Goal: Information Seeking & Learning: Learn about a topic

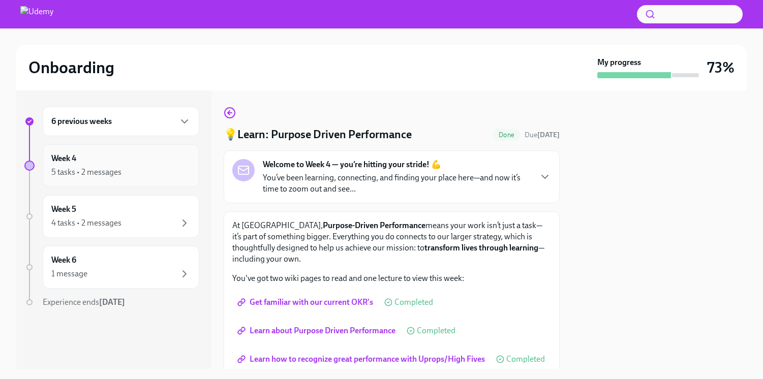
click at [96, 165] on div "Week 4 5 tasks • 2 messages" at bounding box center [120, 165] width 139 height 25
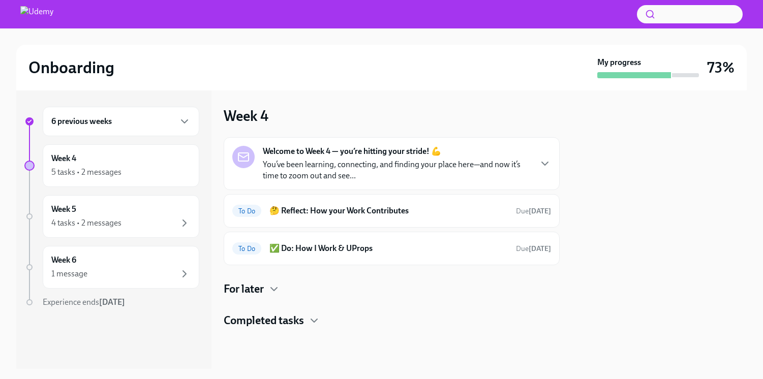
click at [355, 159] on p "You’ve been learning, connecting, and finding your place here—and now it’s time…" at bounding box center [397, 170] width 268 height 22
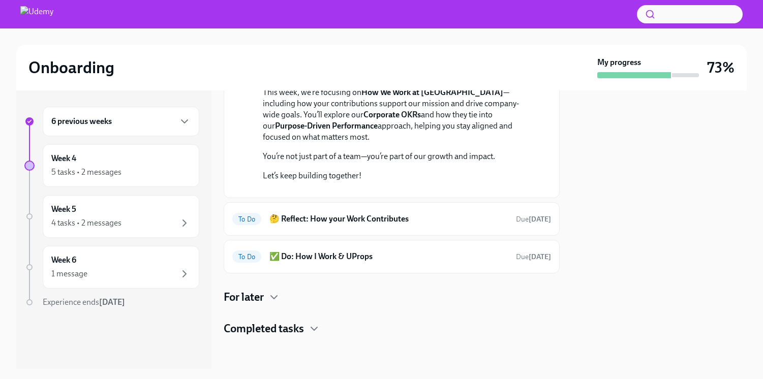
scroll to position [269, 0]
click at [308, 325] on div "Completed tasks" at bounding box center [392, 328] width 336 height 15
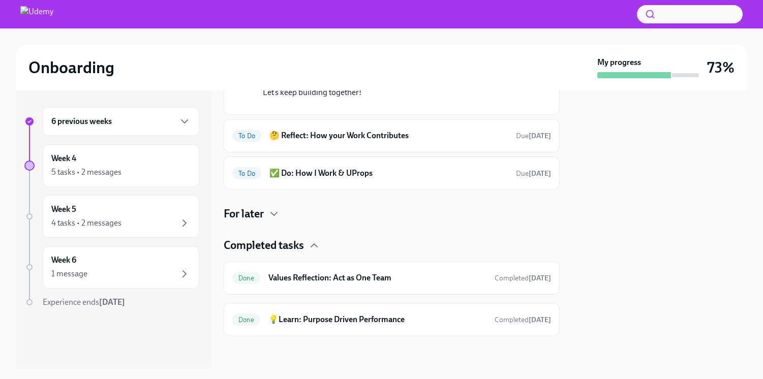
scroll to position [353, 0]
click at [393, 312] on div "Done 💡Learn: Purpose Driven Performance Completed [DATE]" at bounding box center [391, 319] width 319 height 16
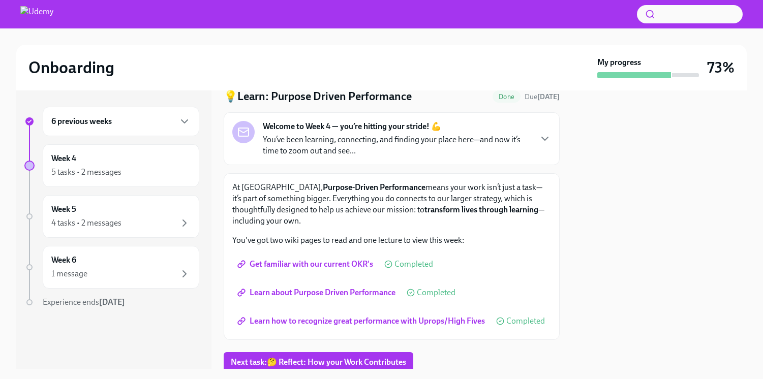
scroll to position [26, 0]
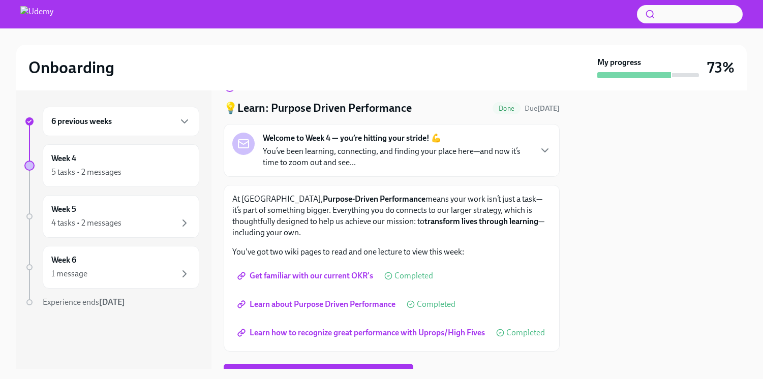
click at [115, 125] on div "6 previous weeks" at bounding box center [120, 121] width 139 height 12
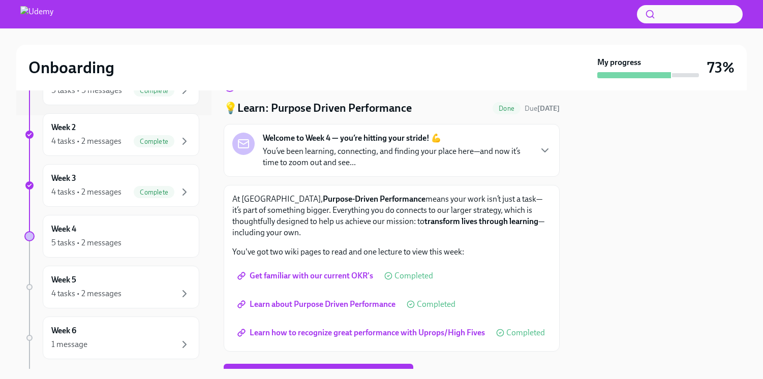
scroll to position [304, 0]
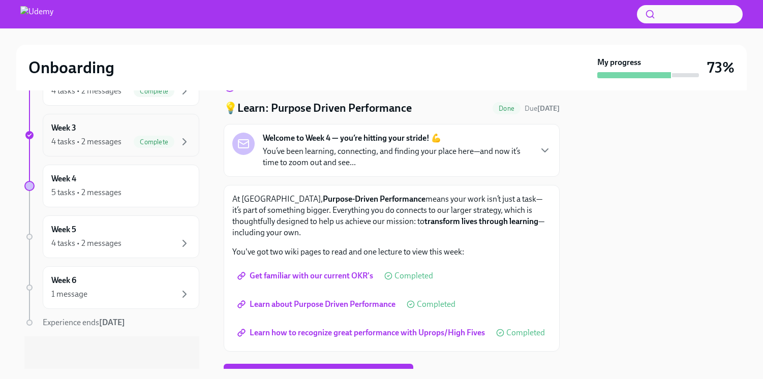
click at [97, 134] on div "Week 3 4 tasks • 2 messages Complete" at bounding box center [120, 134] width 139 height 25
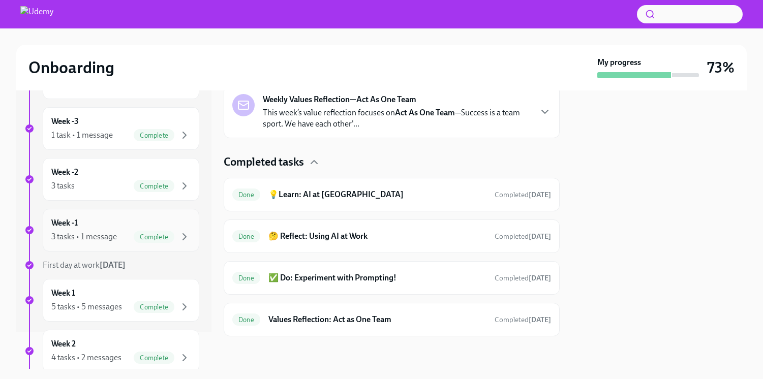
scroll to position [55, 0]
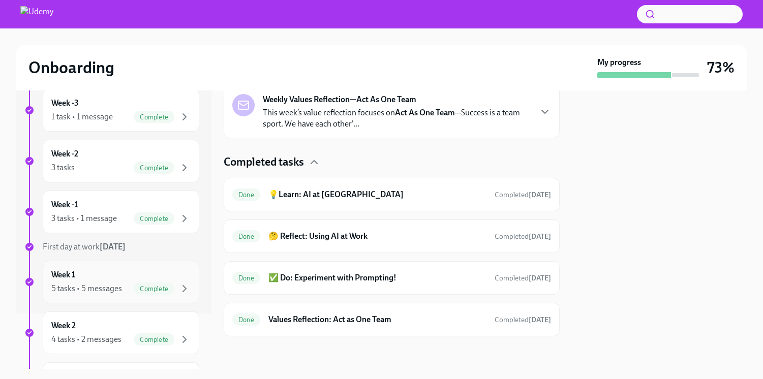
click at [86, 283] on div "5 tasks • 5 messages" at bounding box center [86, 288] width 71 height 11
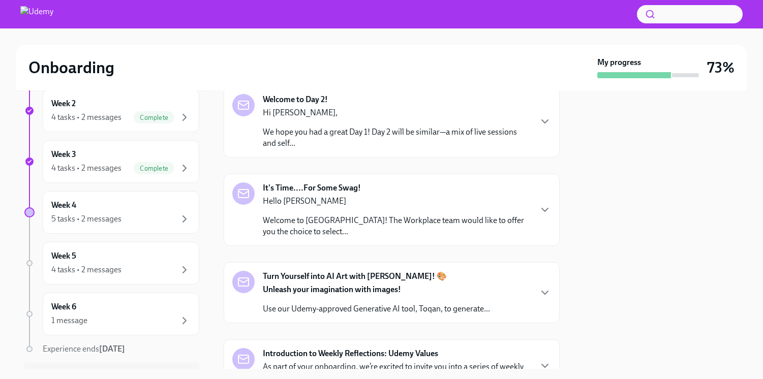
scroll to position [304, 0]
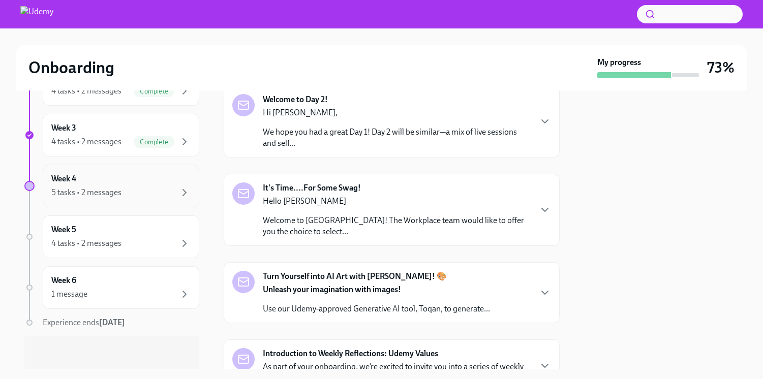
click at [90, 183] on div "Week 4 5 tasks • 2 messages" at bounding box center [120, 185] width 139 height 25
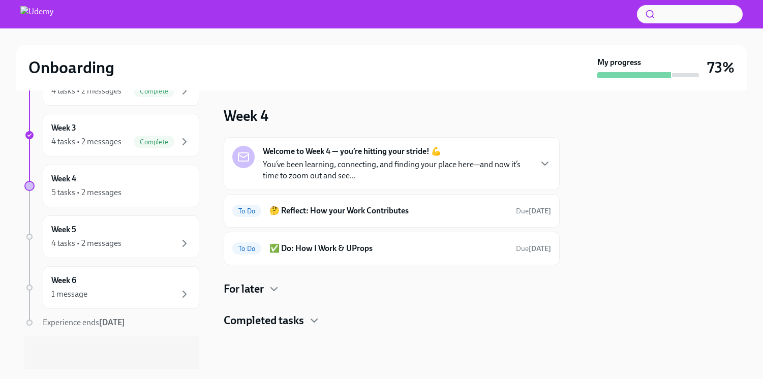
click at [365, 179] on p "You’ve been learning, connecting, and finding your place here—and now it’s time…" at bounding box center [397, 170] width 268 height 22
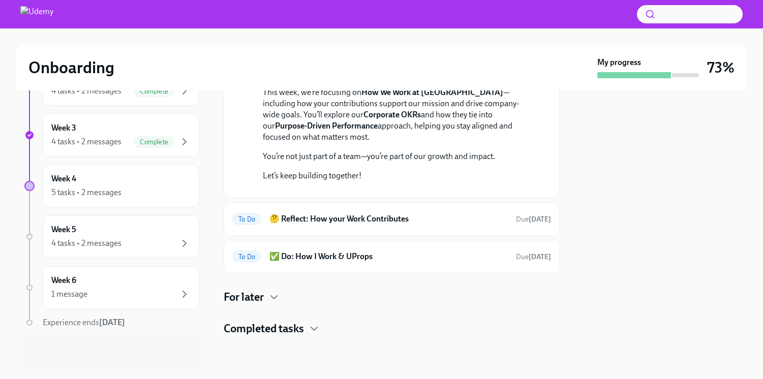
scroll to position [269, 0]
click at [273, 301] on icon "button" at bounding box center [274, 297] width 12 height 12
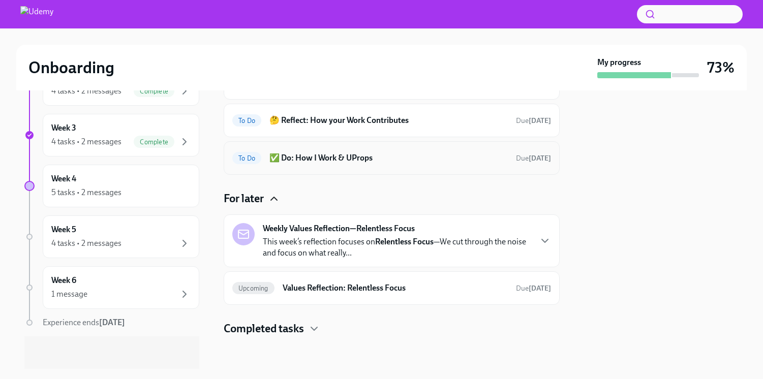
scroll to position [368, 0]
click at [456, 241] on p "This week’s reflection focuses on Relentless Focus —We cut through the noise an…" at bounding box center [397, 247] width 268 height 22
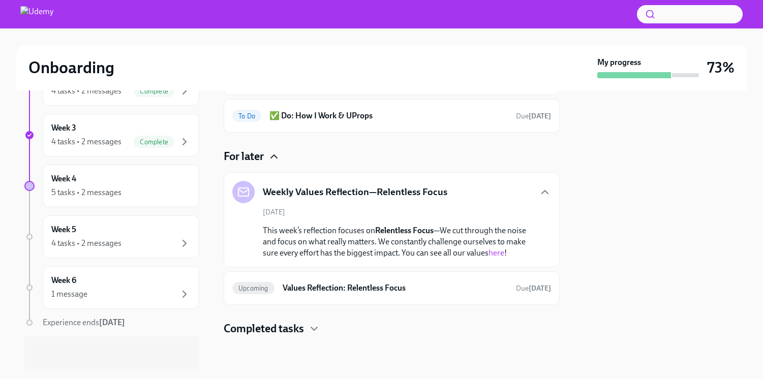
scroll to position [410, 0]
click at [473, 292] on h6 "Values Reflection: Relentless Focus" at bounding box center [394, 287] width 225 height 11
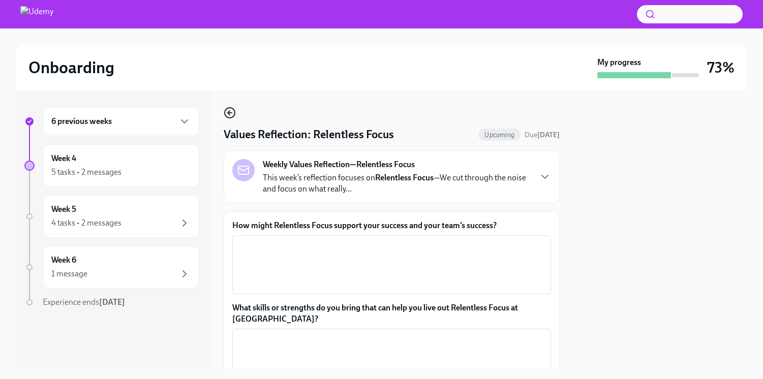
click at [225, 113] on icon "button" at bounding box center [230, 113] width 12 height 12
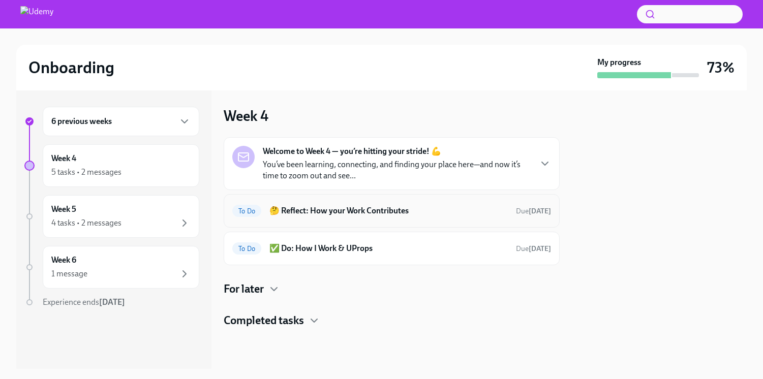
click at [340, 216] on h6 "🤔 Reflect: How your Work Contributes" at bounding box center [388, 210] width 238 height 11
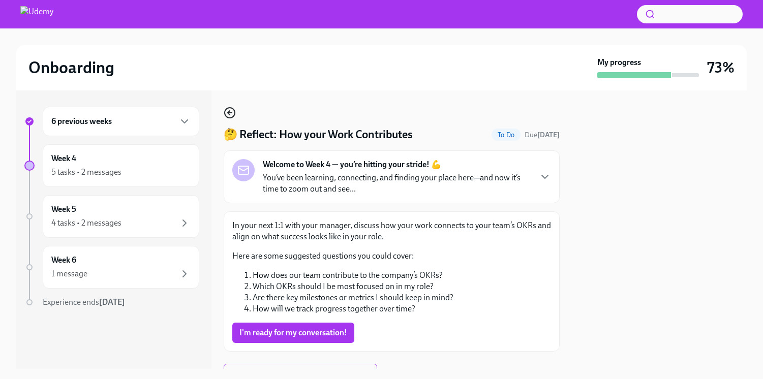
click at [232, 118] on icon "button" at bounding box center [230, 113] width 12 height 12
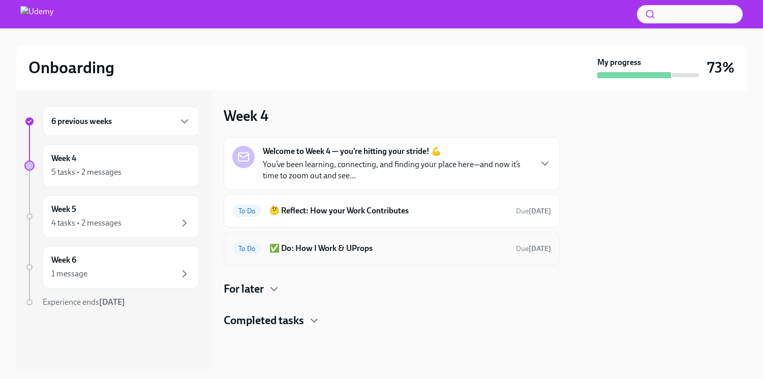
click at [367, 239] on div "To Do ✅ Do: How I Work & UProps Due [DATE]" at bounding box center [392, 249] width 336 height 34
click at [361, 248] on h6 "✅ Do: How I Work & UProps" at bounding box center [388, 248] width 238 height 11
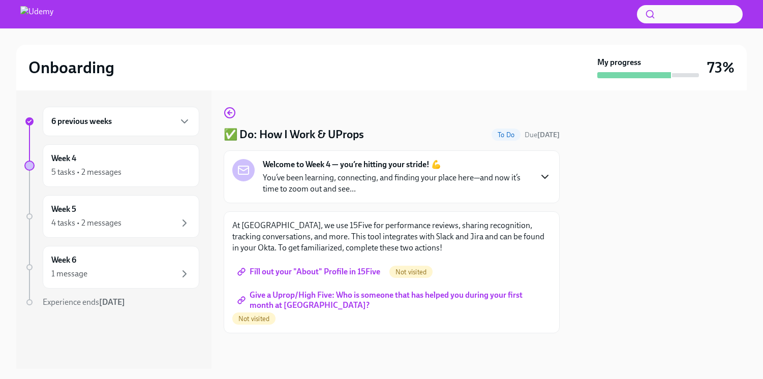
click at [544, 179] on icon "button" at bounding box center [545, 177] width 12 height 12
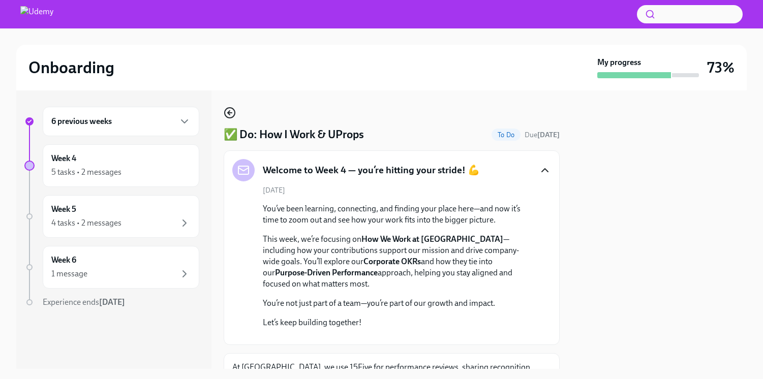
click at [228, 114] on icon "button" at bounding box center [229, 113] width 2 height 4
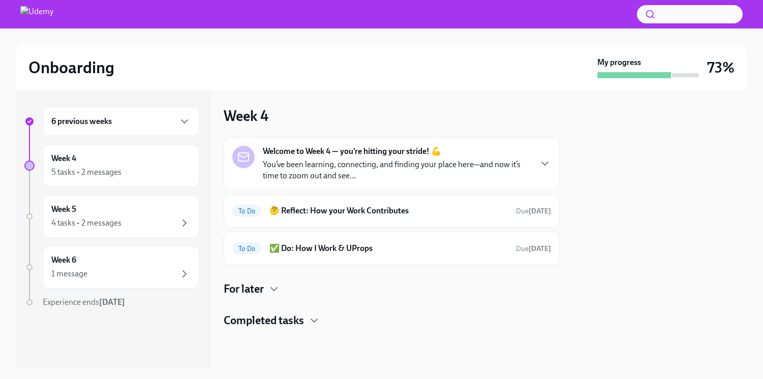
click at [350, 149] on strong "Welcome to Week 4 — you’re hitting your stride! 💪" at bounding box center [352, 151] width 178 height 11
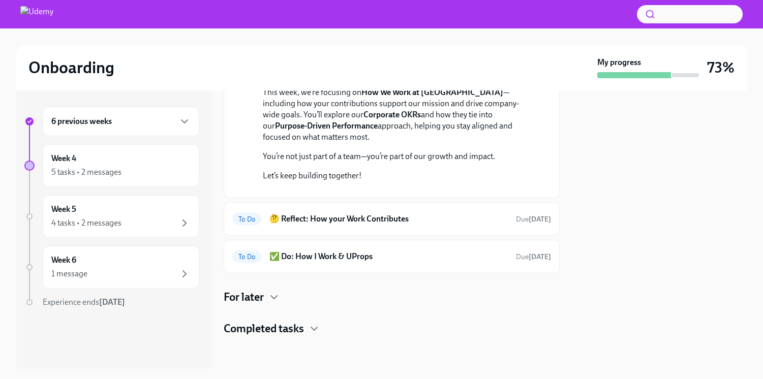
scroll to position [269, 0]
click at [291, 328] on h4 "Completed tasks" at bounding box center [264, 328] width 80 height 15
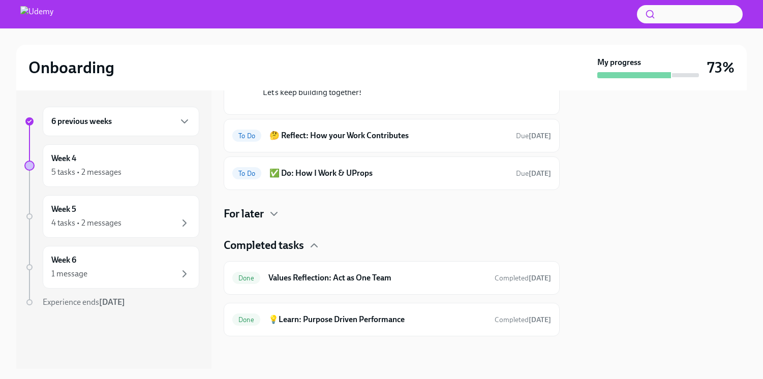
scroll to position [353, 0]
click at [84, 204] on div "Week 5 4 tasks • 2 messages" at bounding box center [120, 216] width 139 height 25
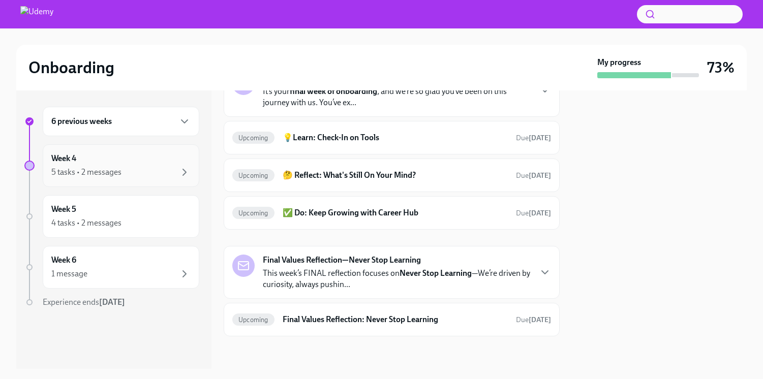
click at [85, 166] on div "5 tasks • 2 messages" at bounding box center [120, 172] width 139 height 12
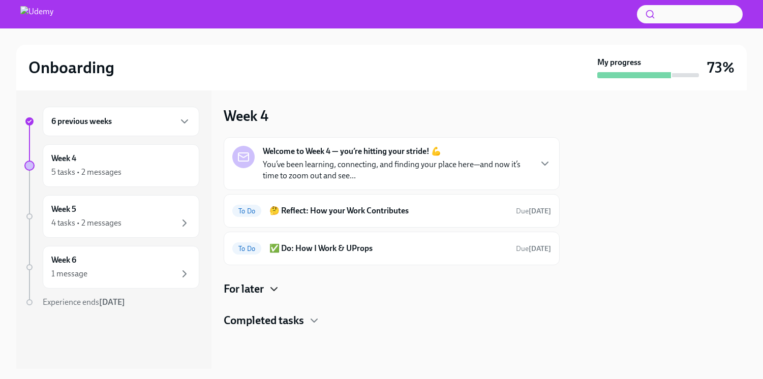
click at [275, 290] on icon "button" at bounding box center [274, 289] width 6 height 3
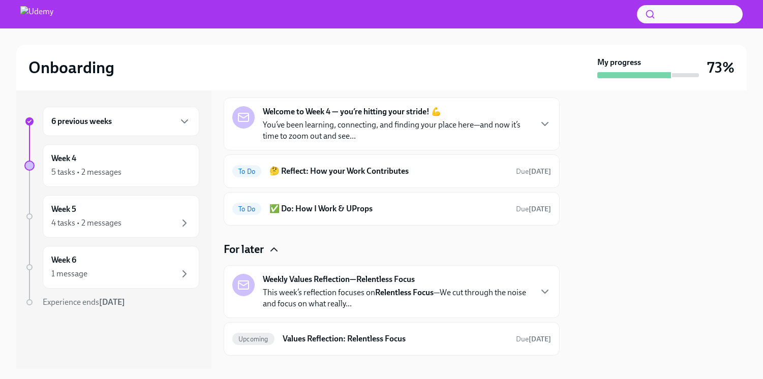
scroll to position [12, 0]
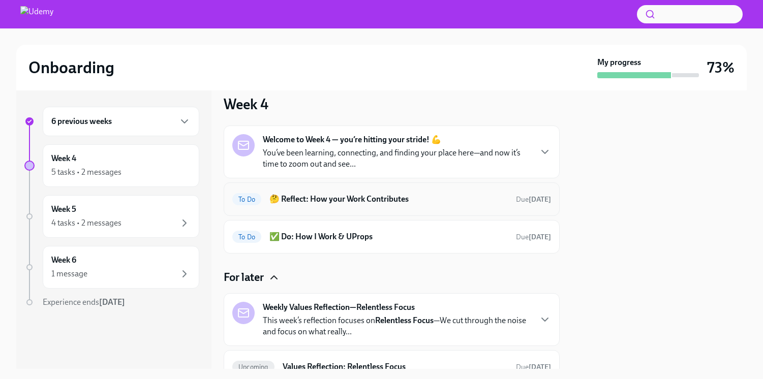
click at [346, 206] on div "To Do 🤔 Reflect: How your Work Contributes Due [DATE]" at bounding box center [391, 199] width 319 height 16
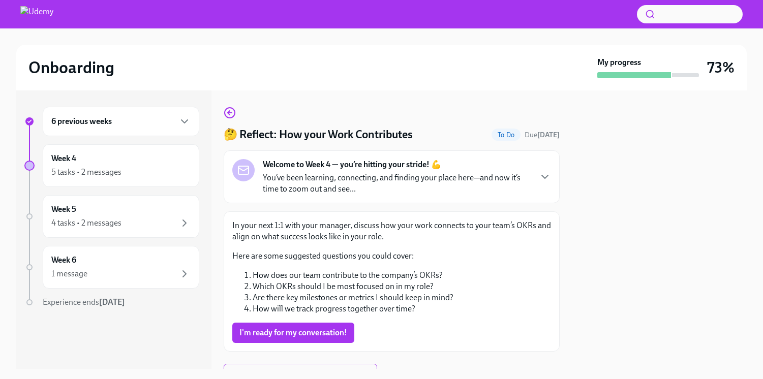
scroll to position [19, 0]
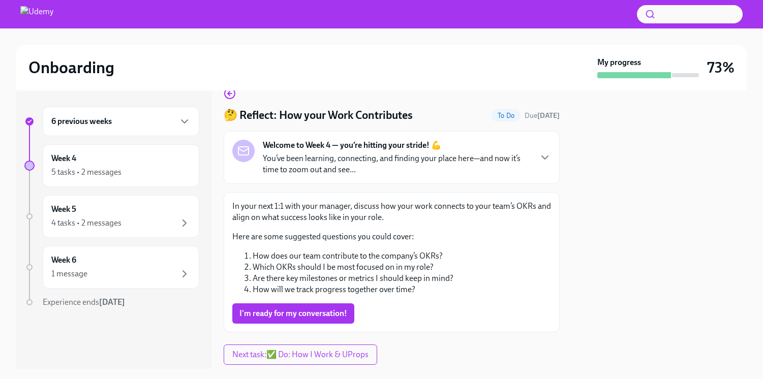
click at [388, 208] on p "In your next 1:1 with your manager, discuss how your work connects to your team…" at bounding box center [391, 212] width 319 height 22
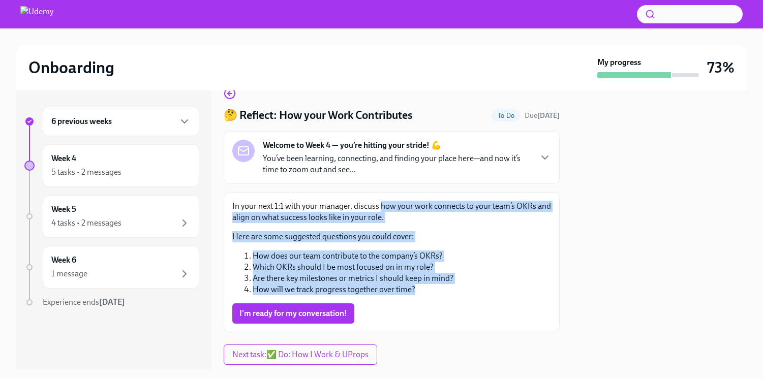
drag, startPoint x: 381, startPoint y: 206, endPoint x: 418, endPoint y: 288, distance: 89.6
click at [418, 288] on div "In your next 1:1 with your manager, discuss how your work connects to your team…" at bounding box center [391, 248] width 319 height 94
copy div "how your work connects to your team’s OKRs and align on what success looks like…"
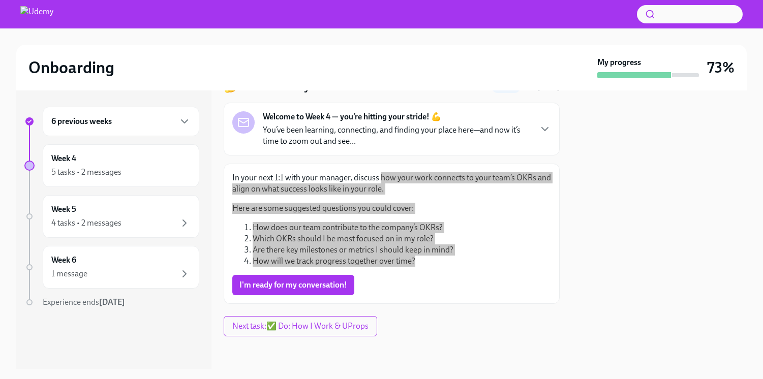
scroll to position [0, 0]
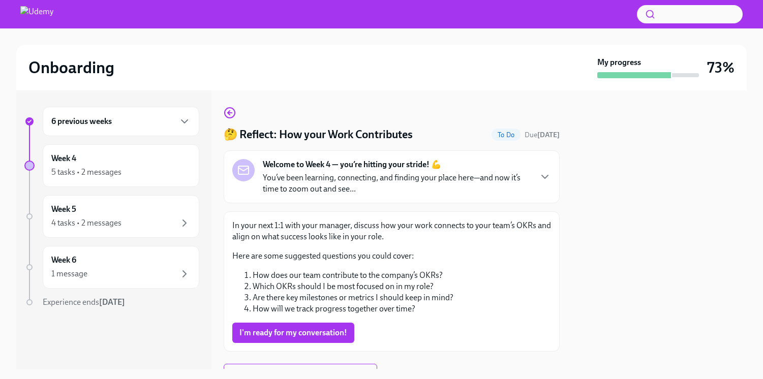
click at [270, 76] on div "Onboarding" at bounding box center [310, 67] width 564 height 20
